Goal: Task Accomplishment & Management: Use online tool/utility

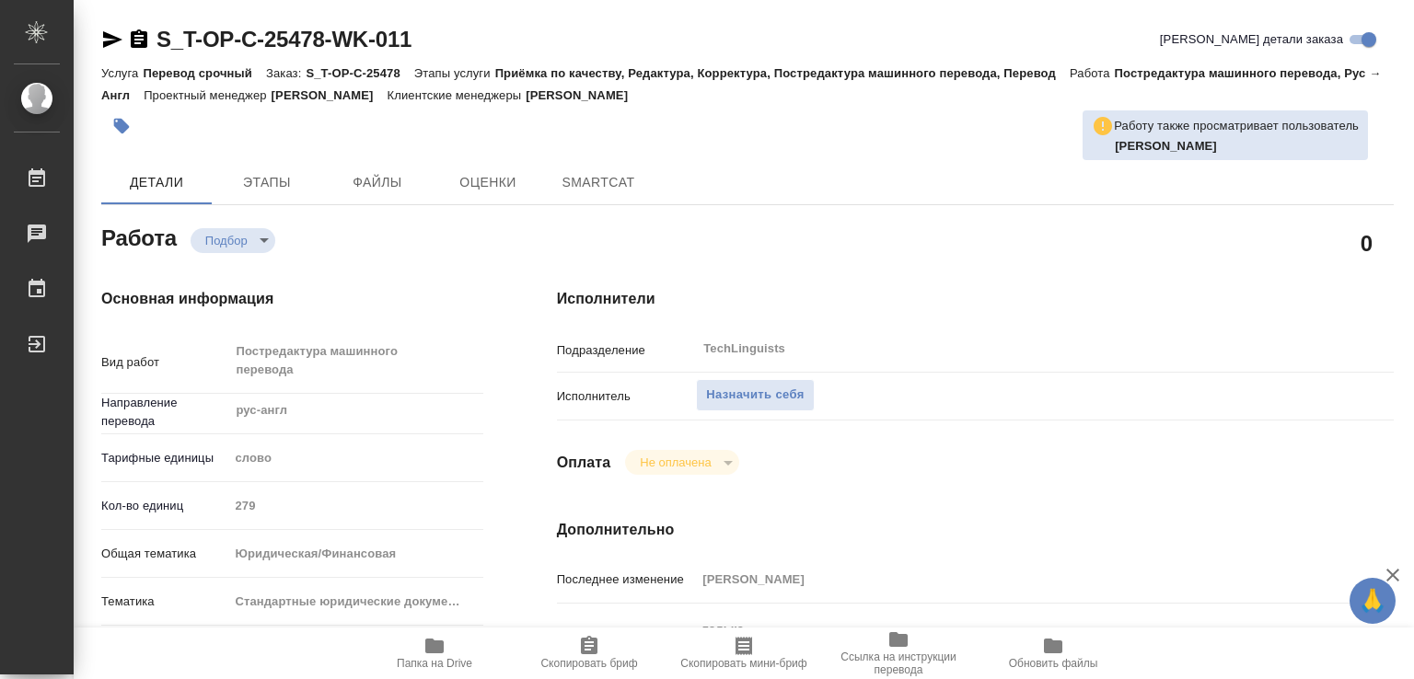
type textarea "x"
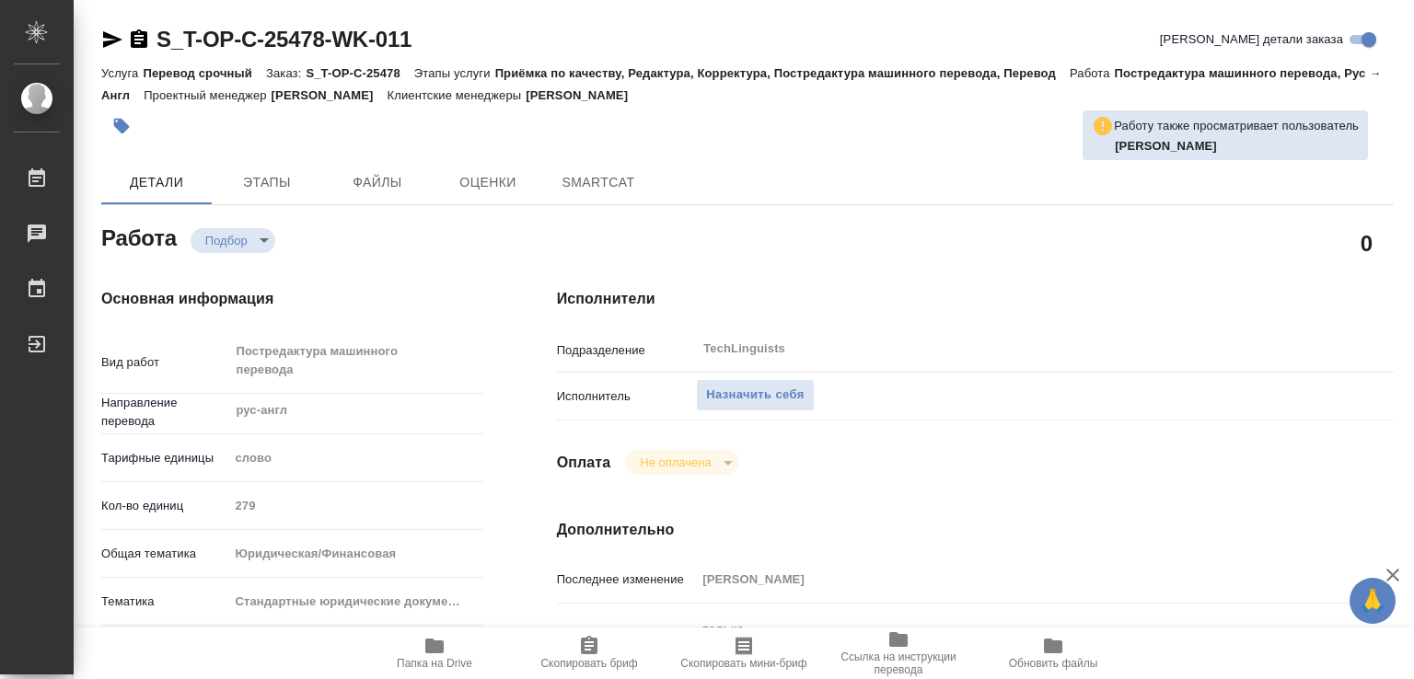
type textarea "x"
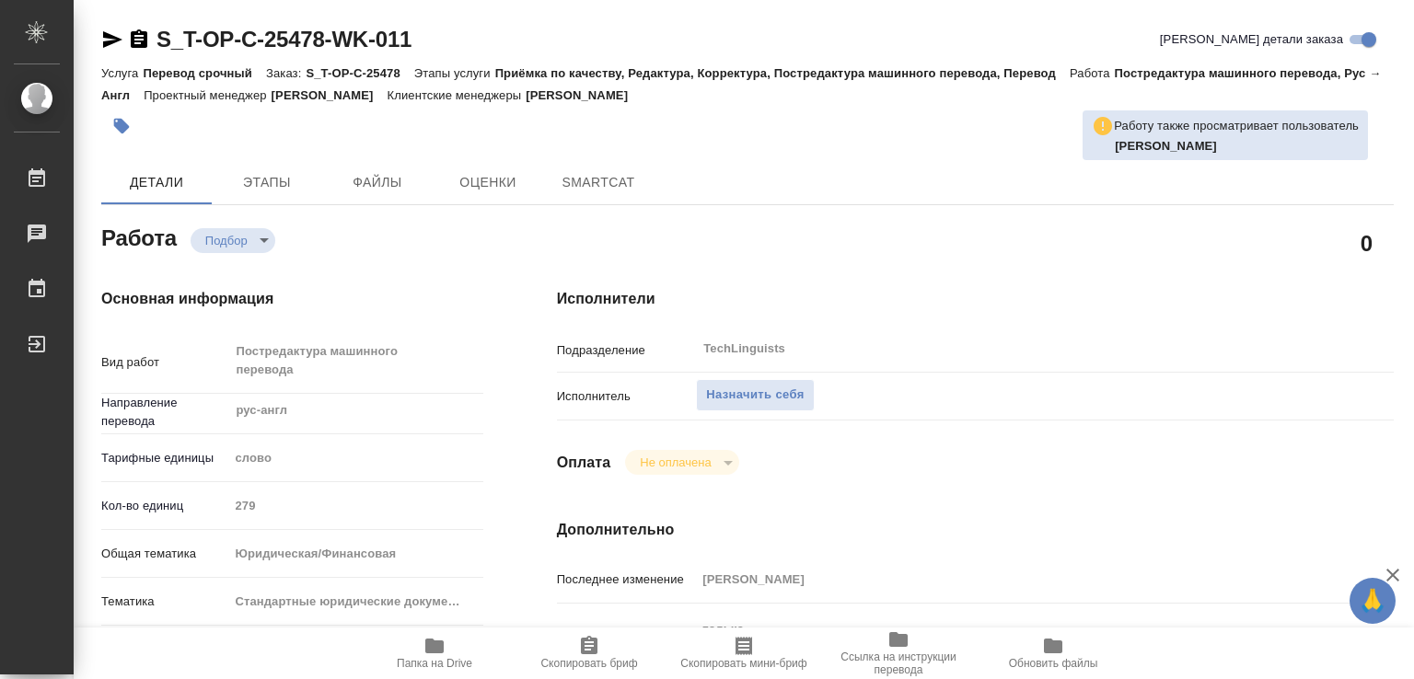
type textarea "x"
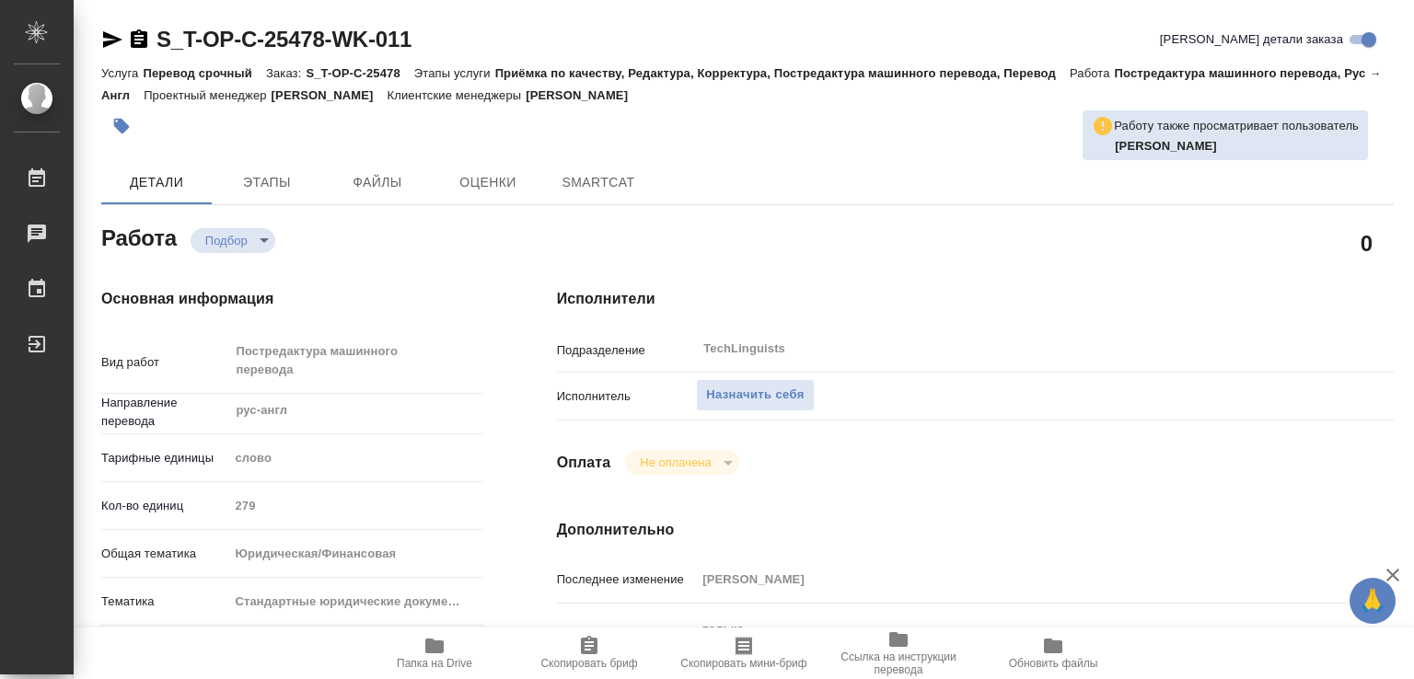
type textarea "x"
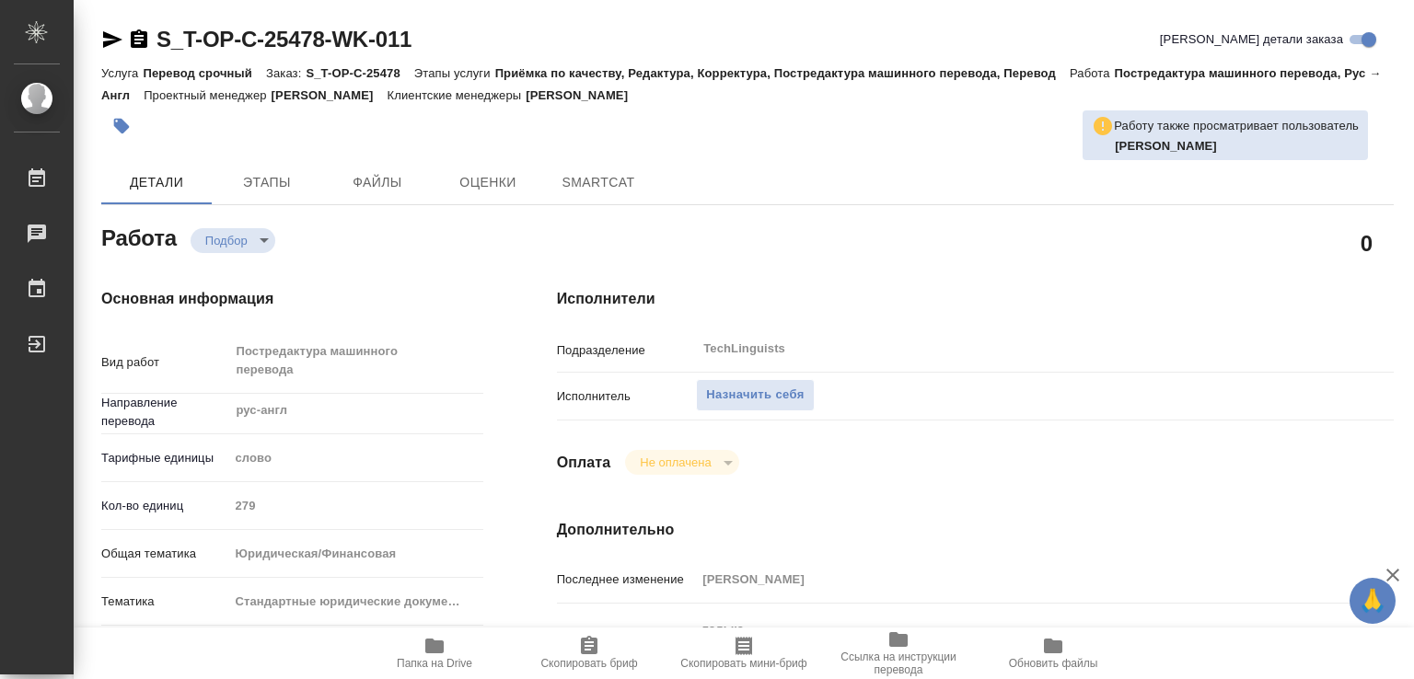
type textarea "x"
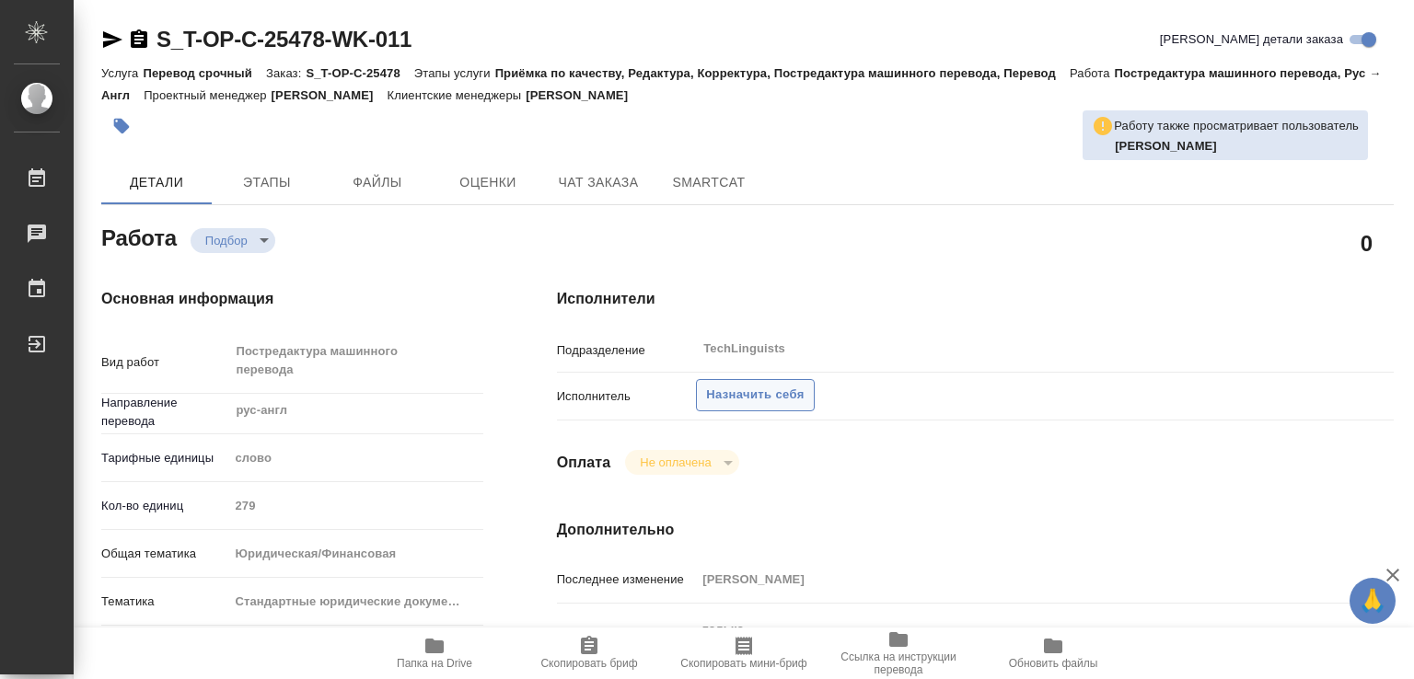
type textarea "x"
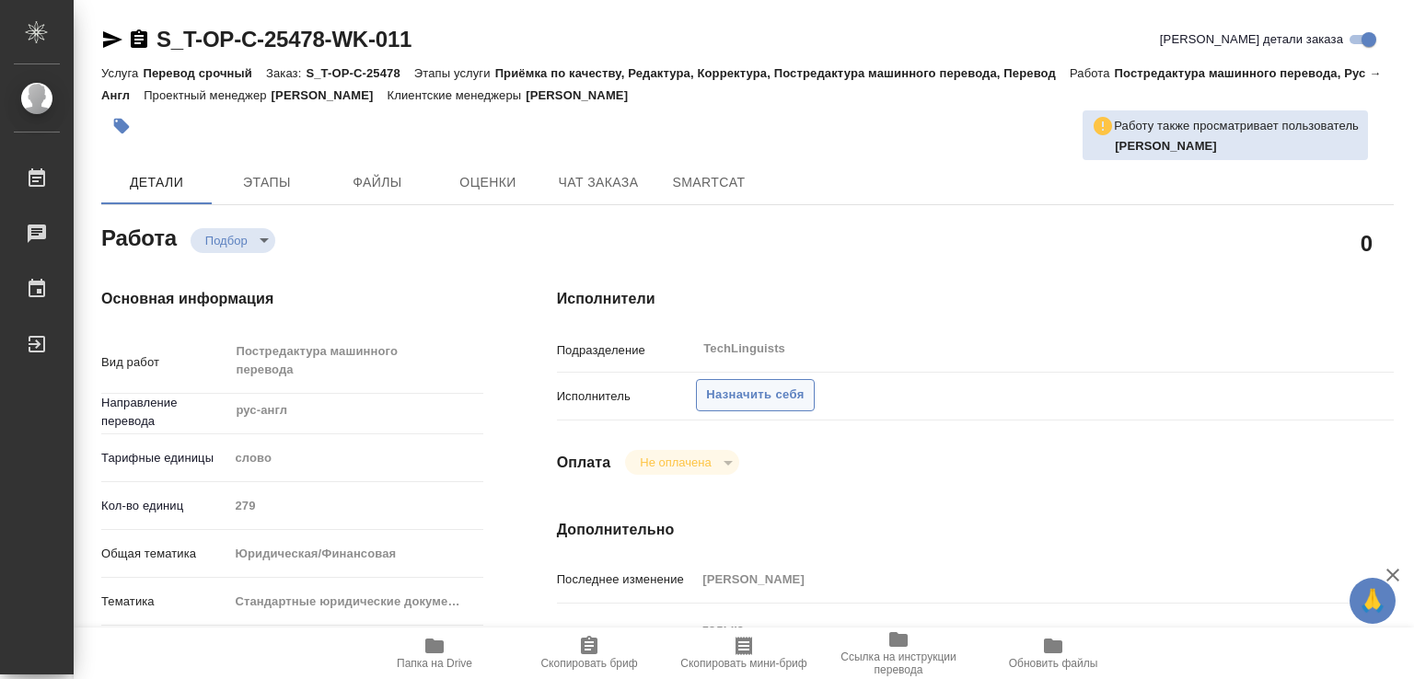
click at [759, 384] on button "Назначить себя" at bounding box center [755, 395] width 118 height 32
type textarea "x"
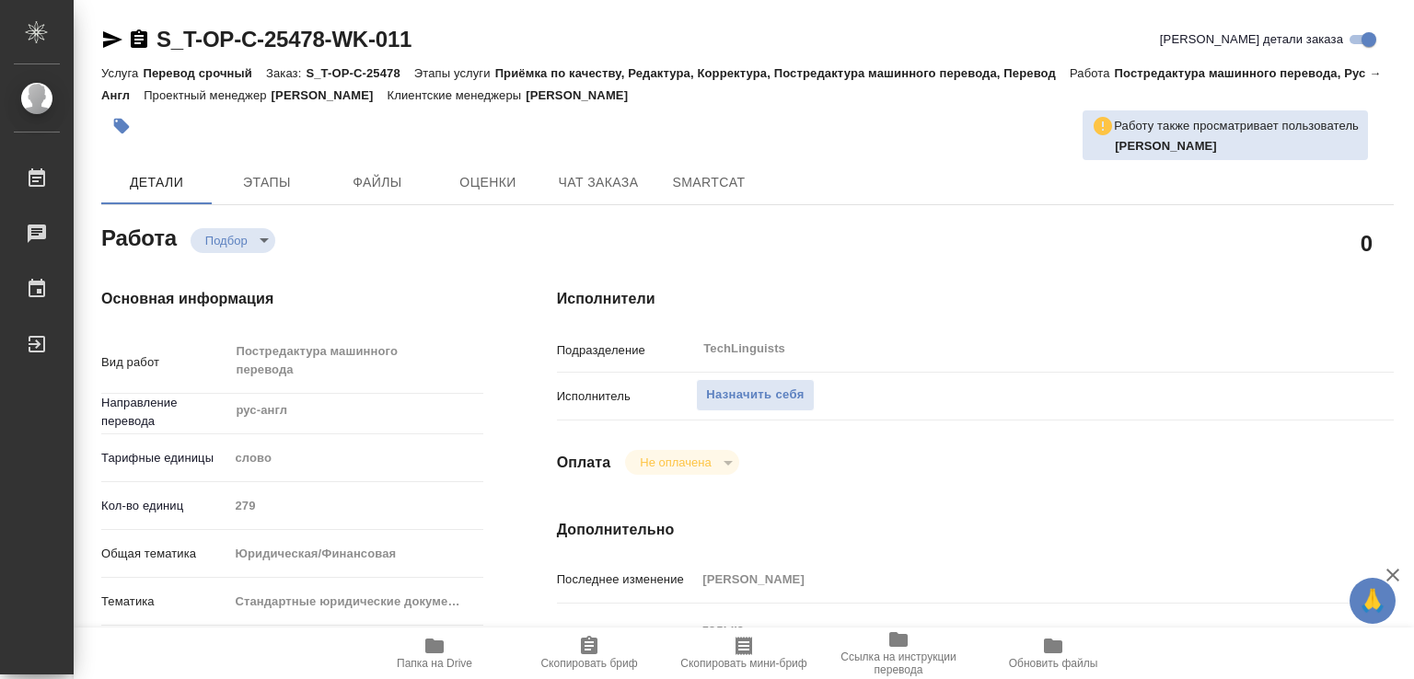
type textarea "x"
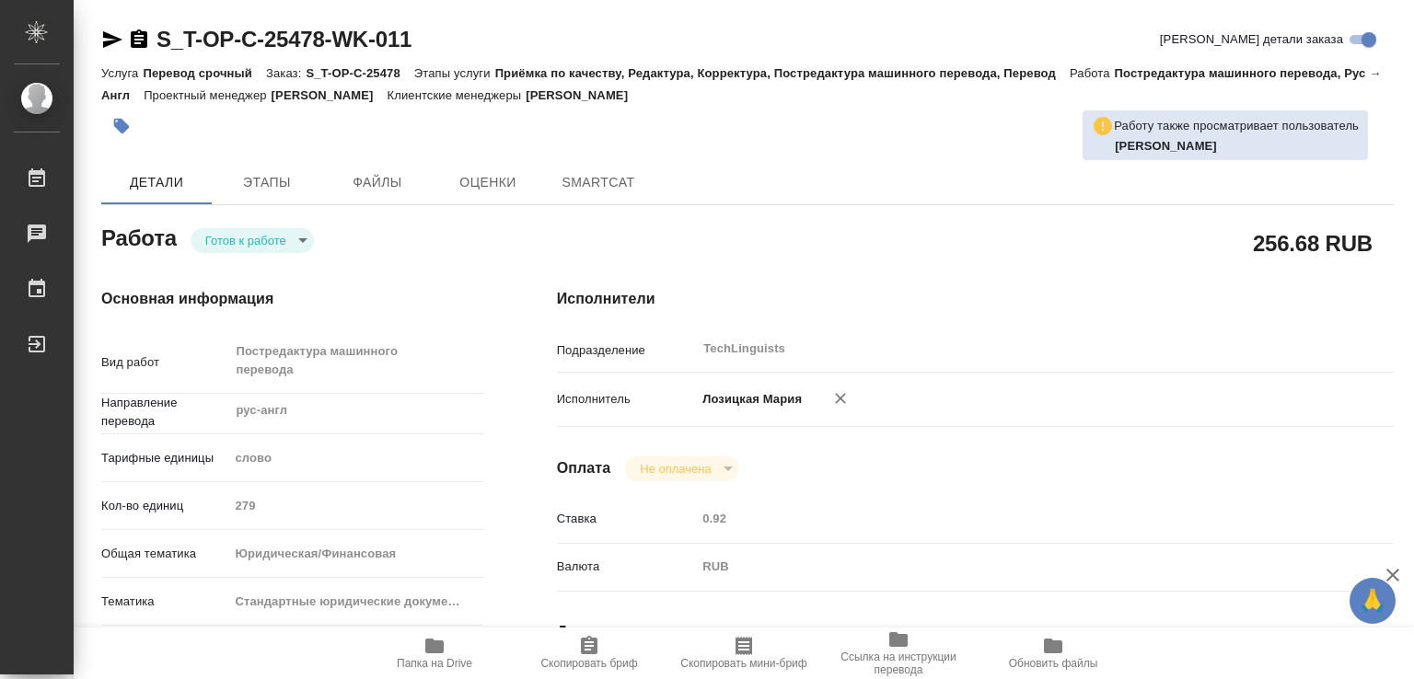
type textarea "x"
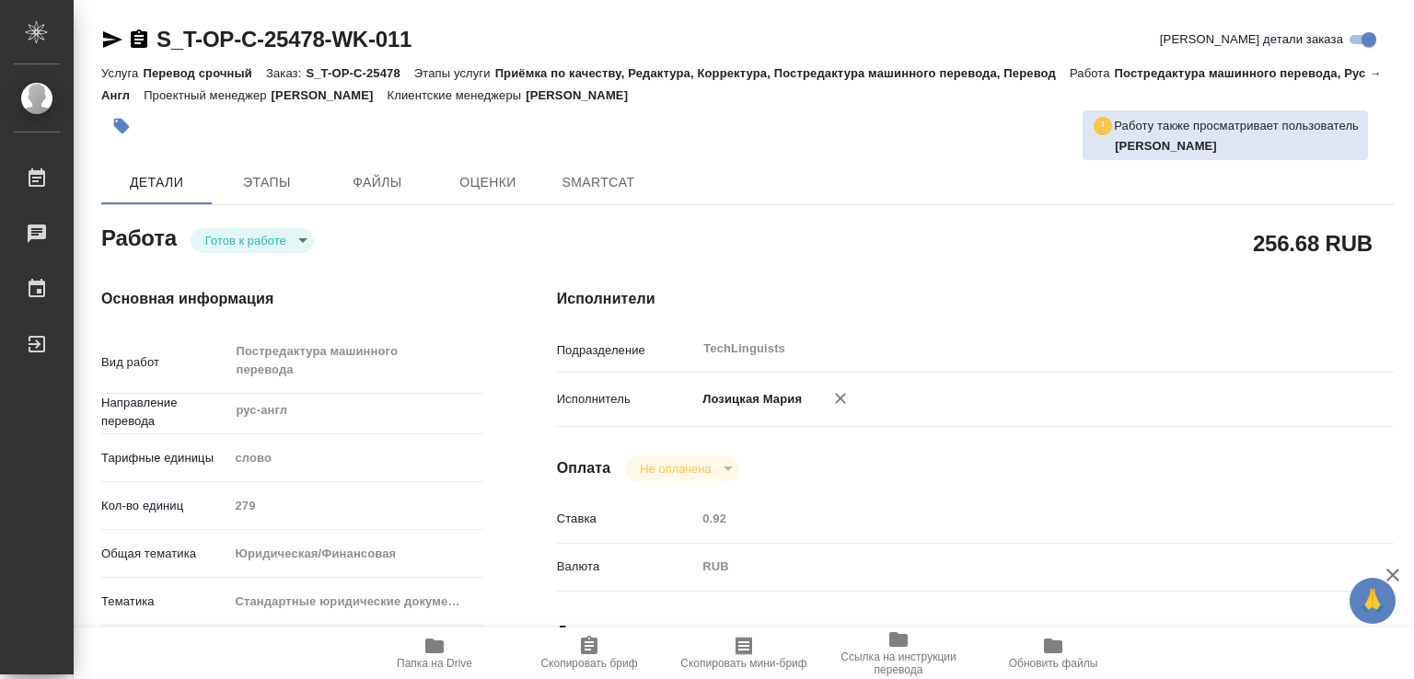
type textarea "x"
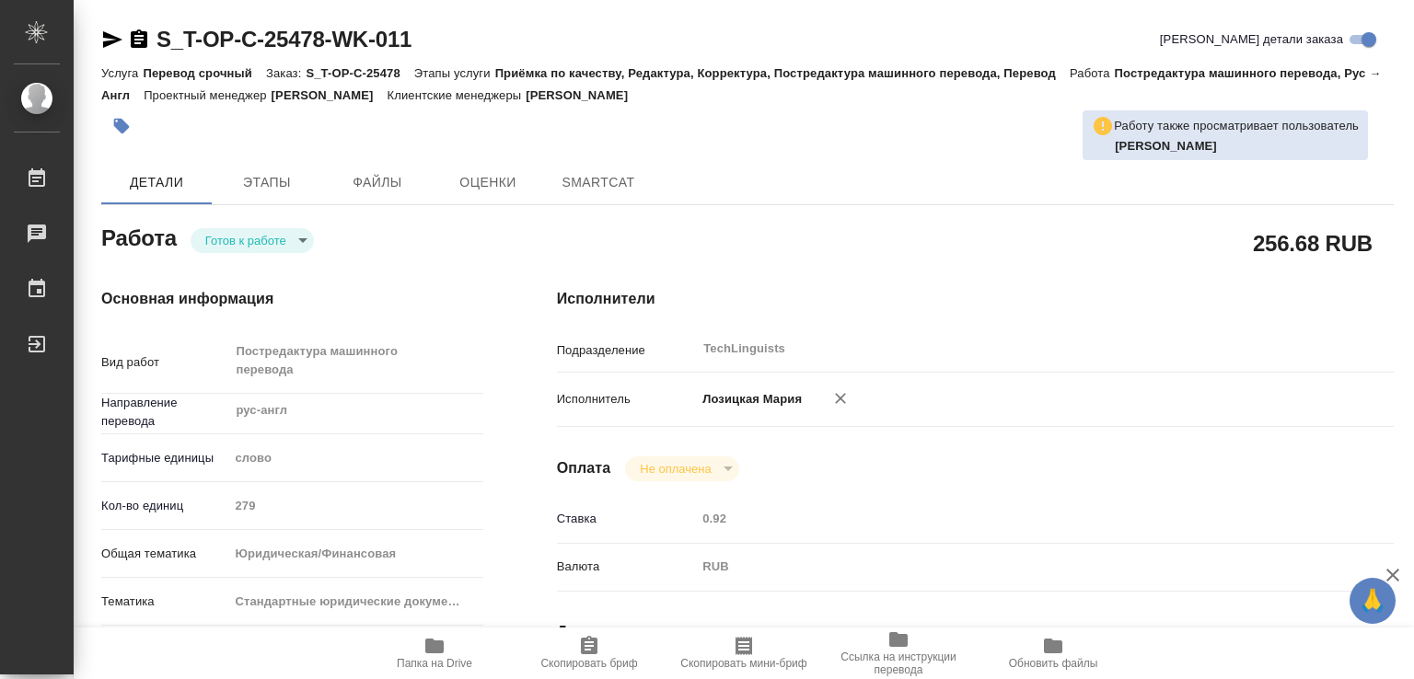
type textarea "x"
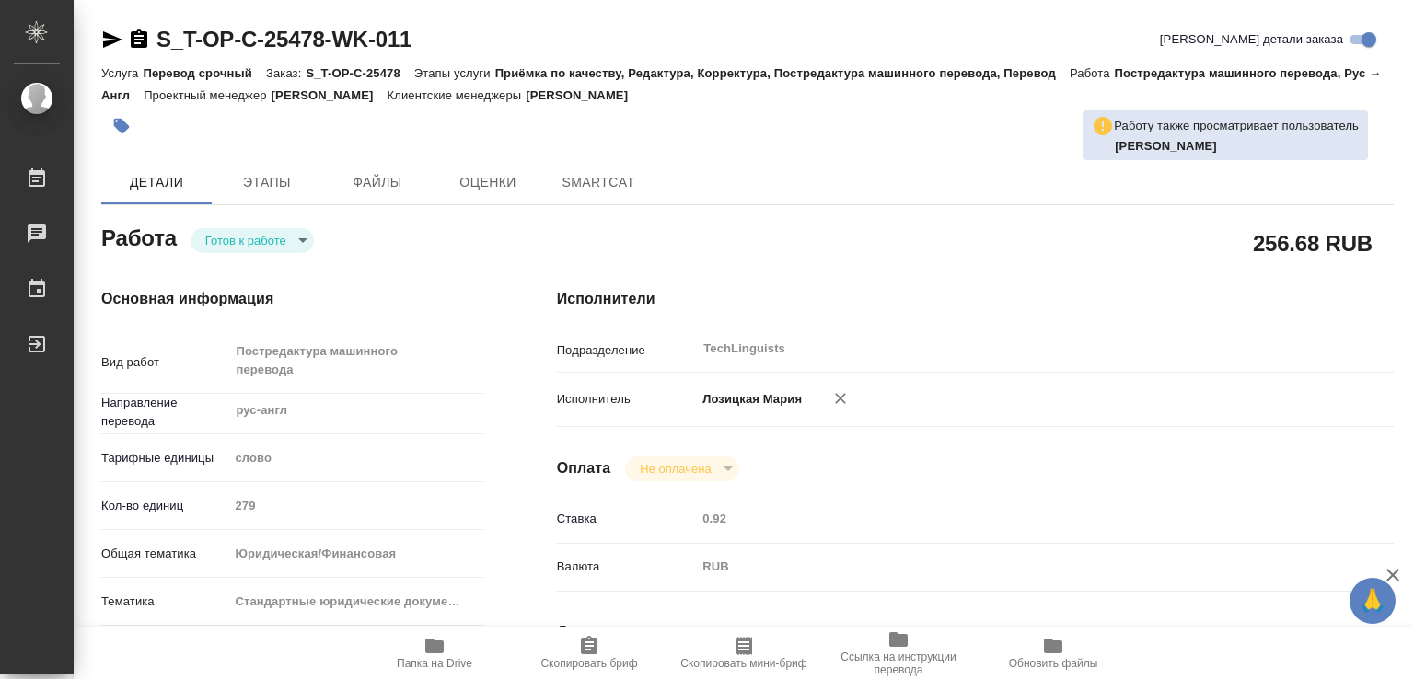
type textarea "x"
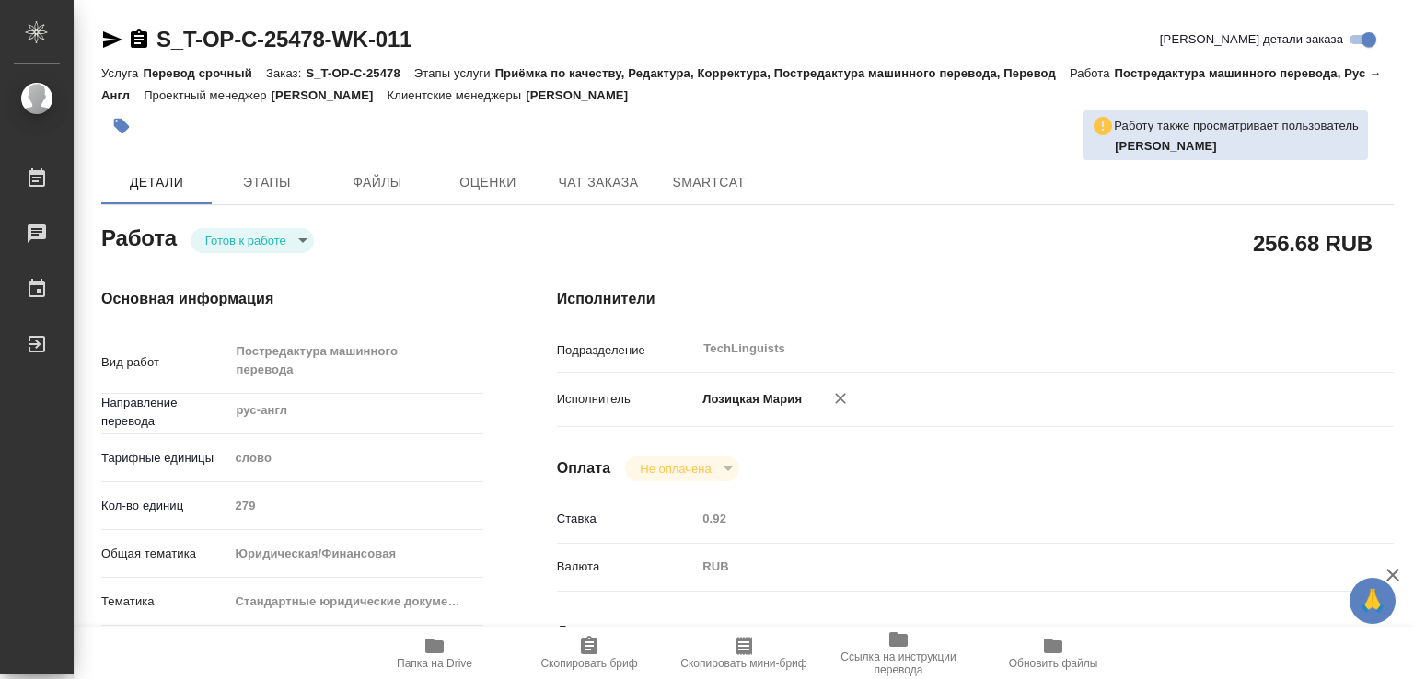
type textarea "x"
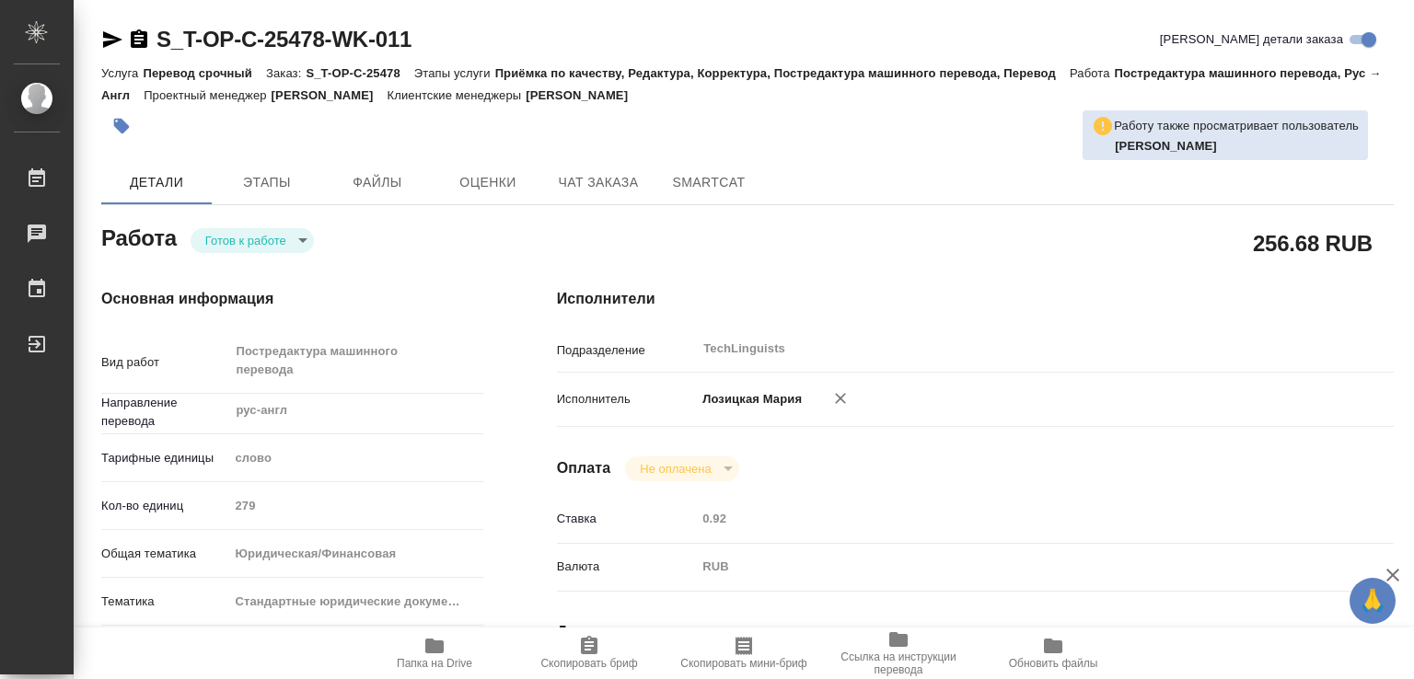
type textarea "x"
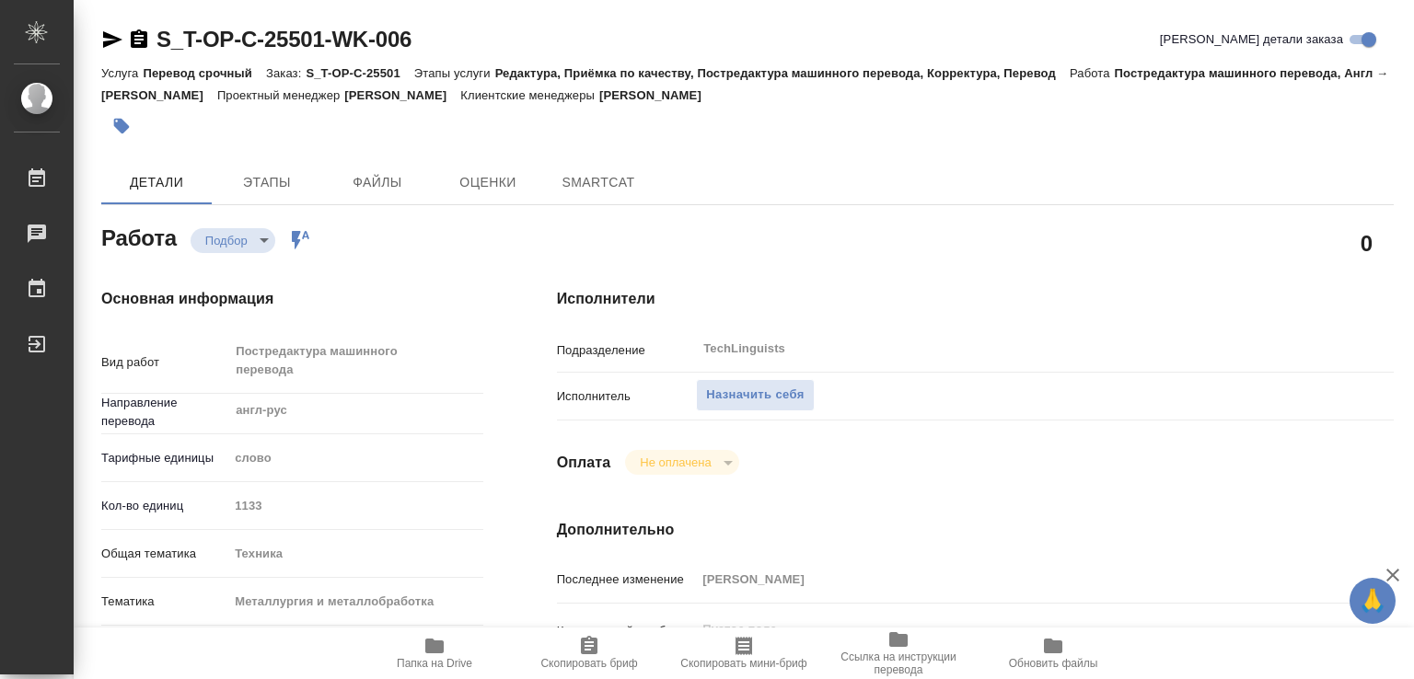
type textarea "x"
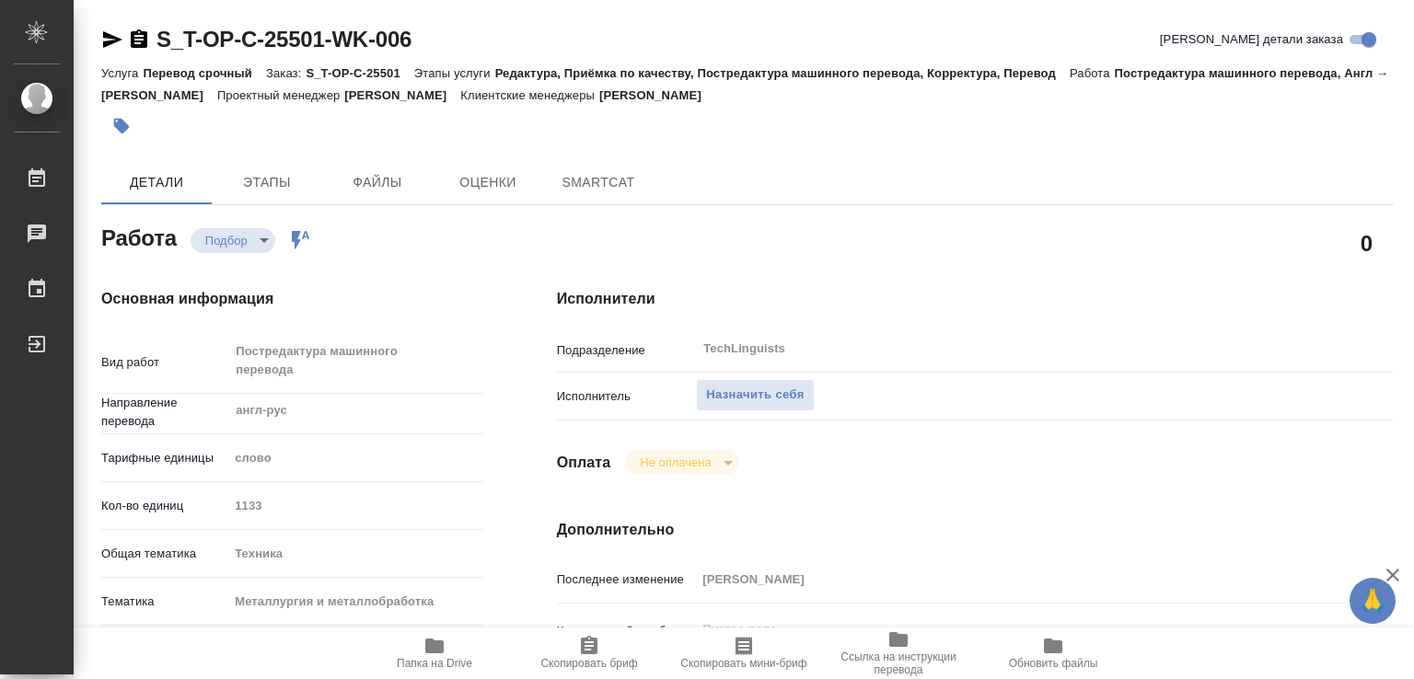
type textarea "x"
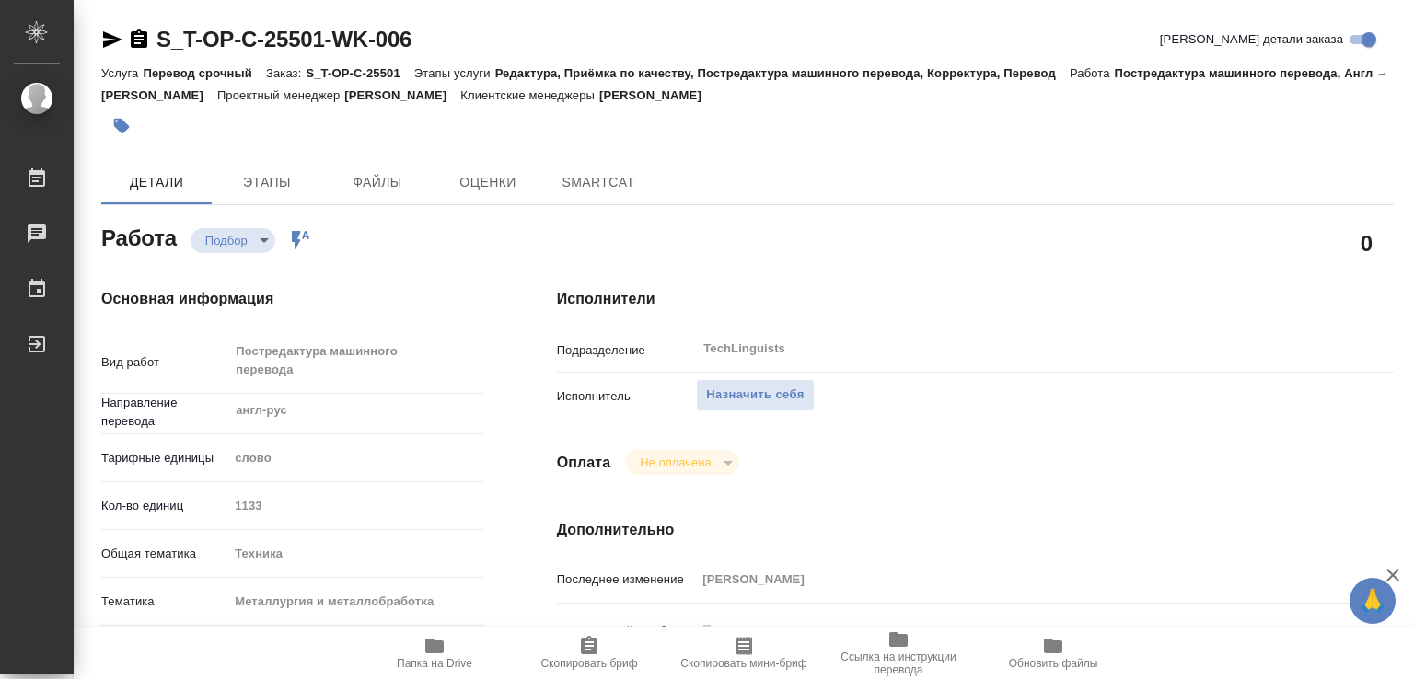
type textarea "x"
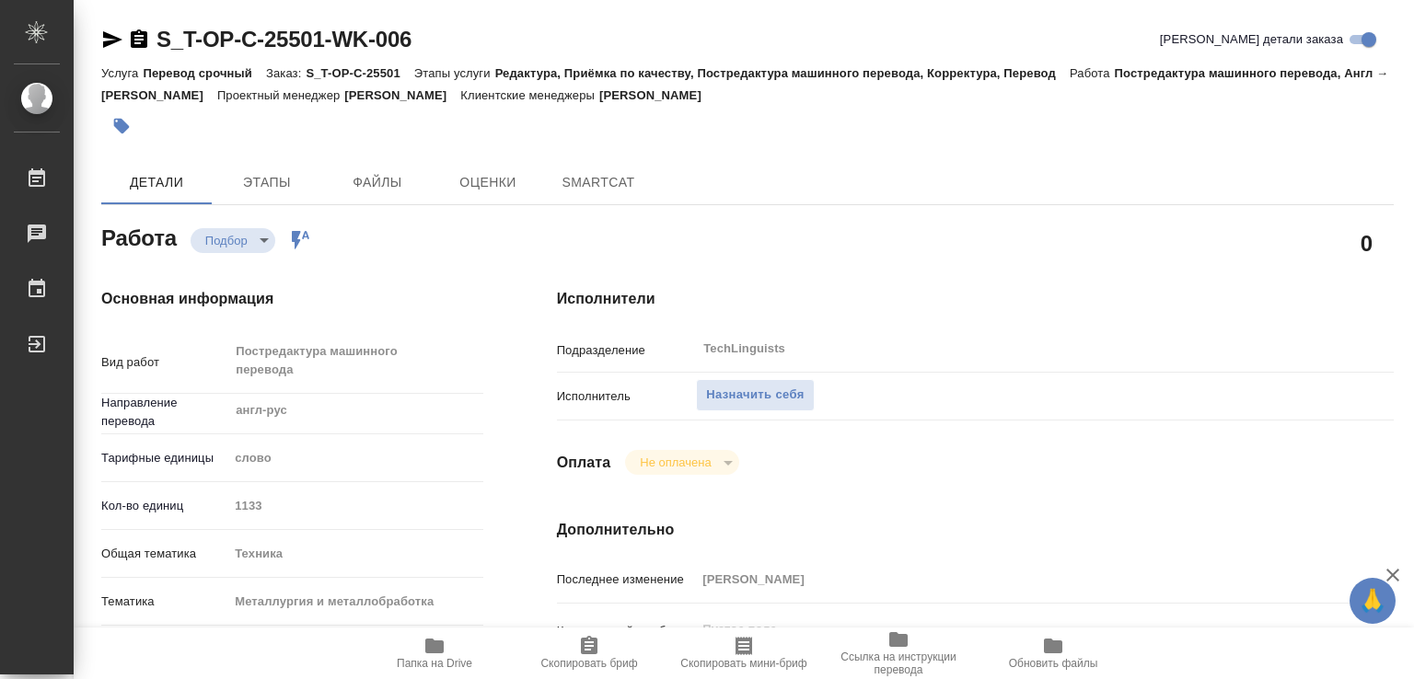
type textarea "x"
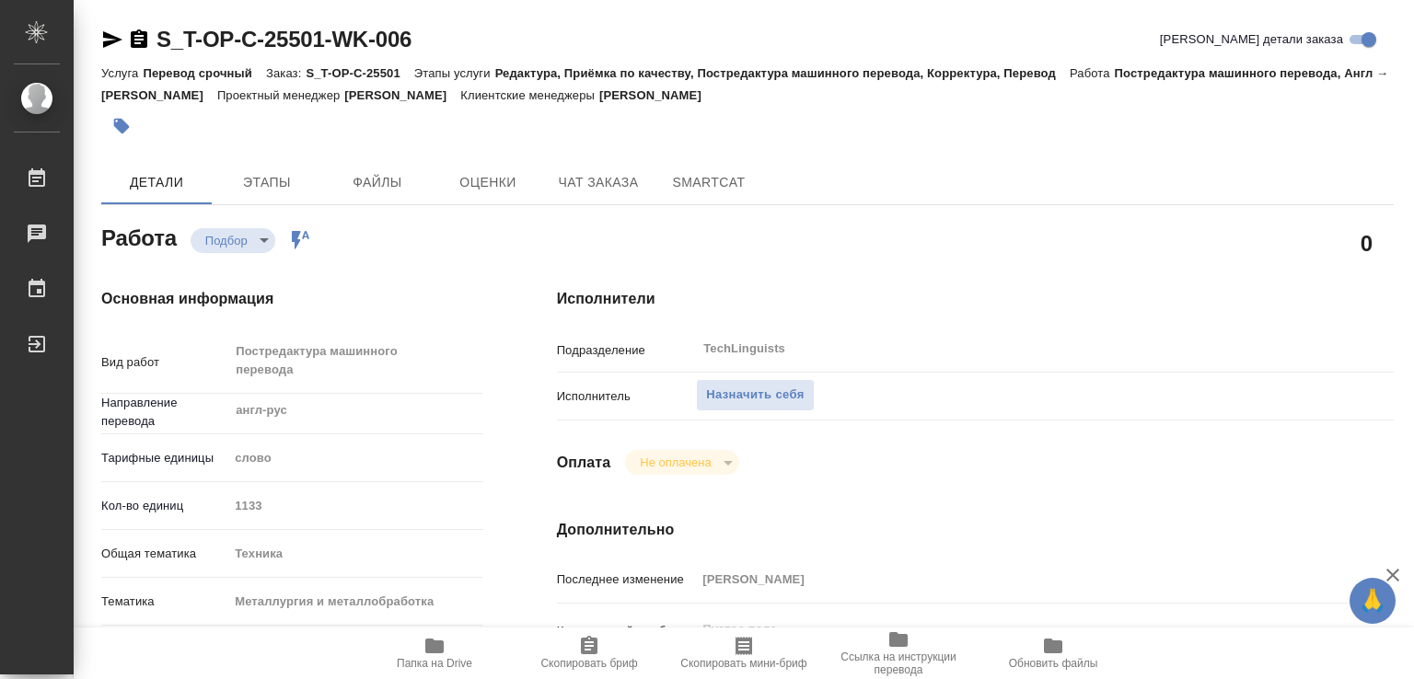
type textarea "x"
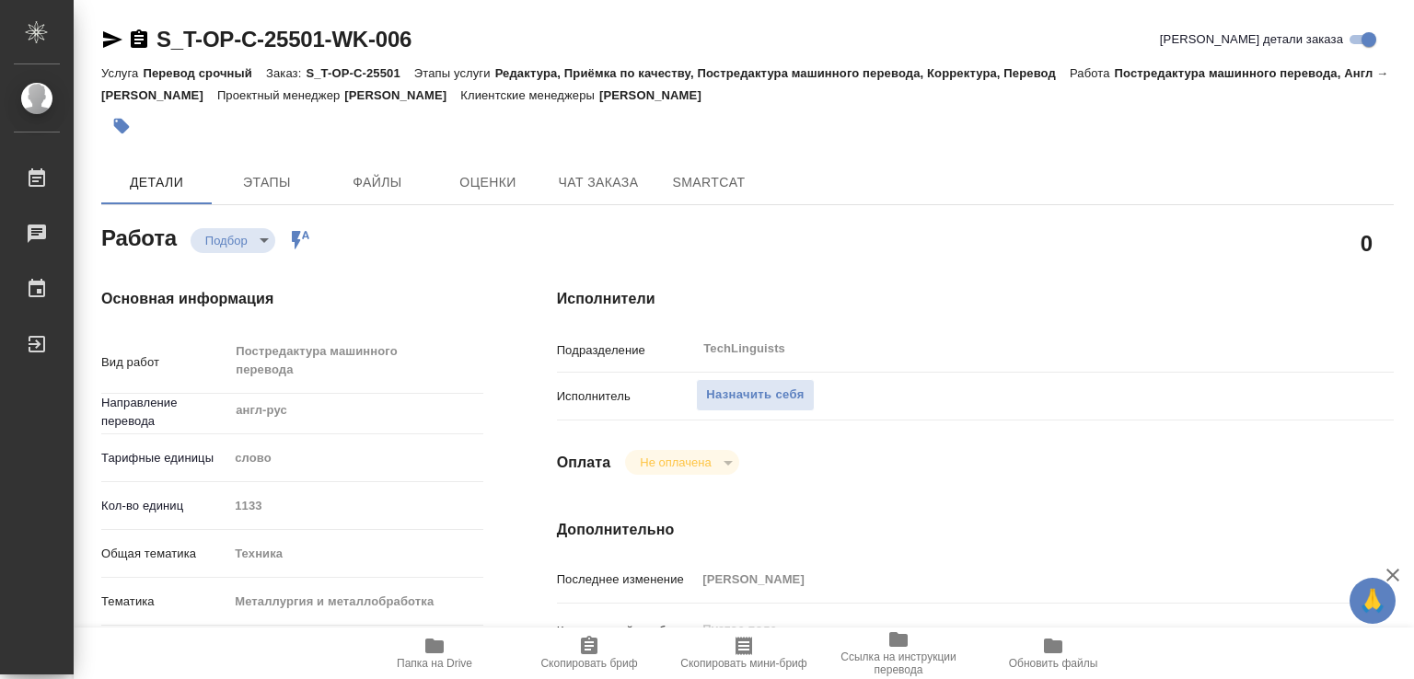
type textarea "x"
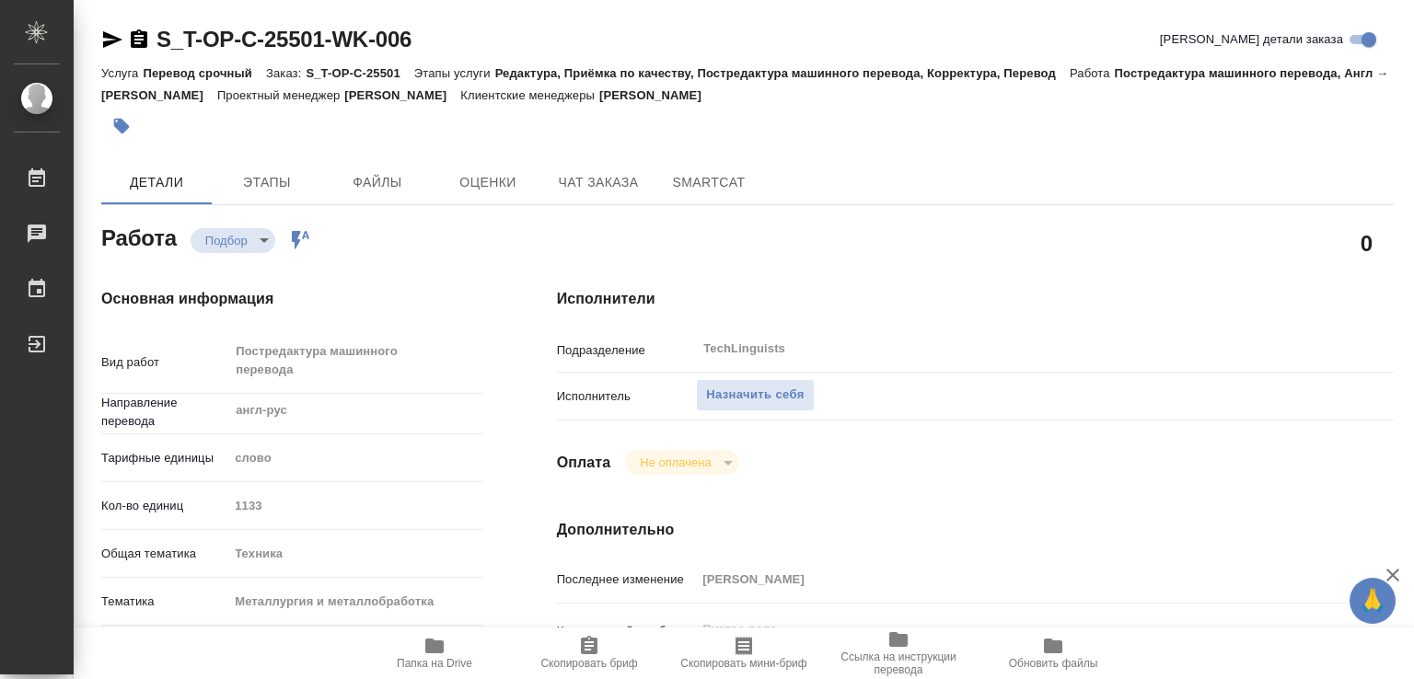
scroll to position [92, 0]
